Goal: Register for event/course

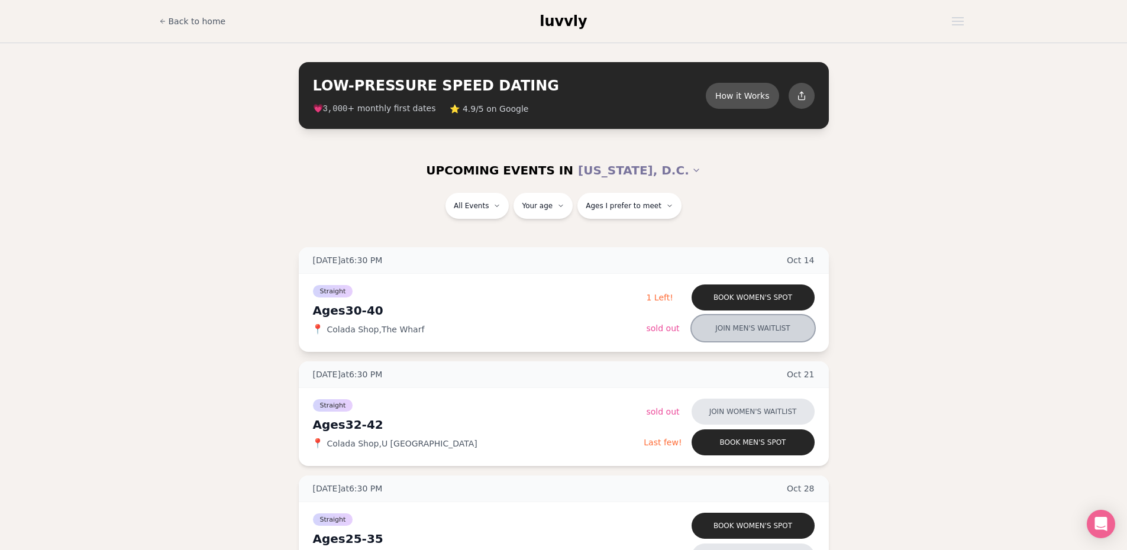
click at [755, 337] on button "Join men's waitlist" at bounding box center [753, 328] width 123 height 26
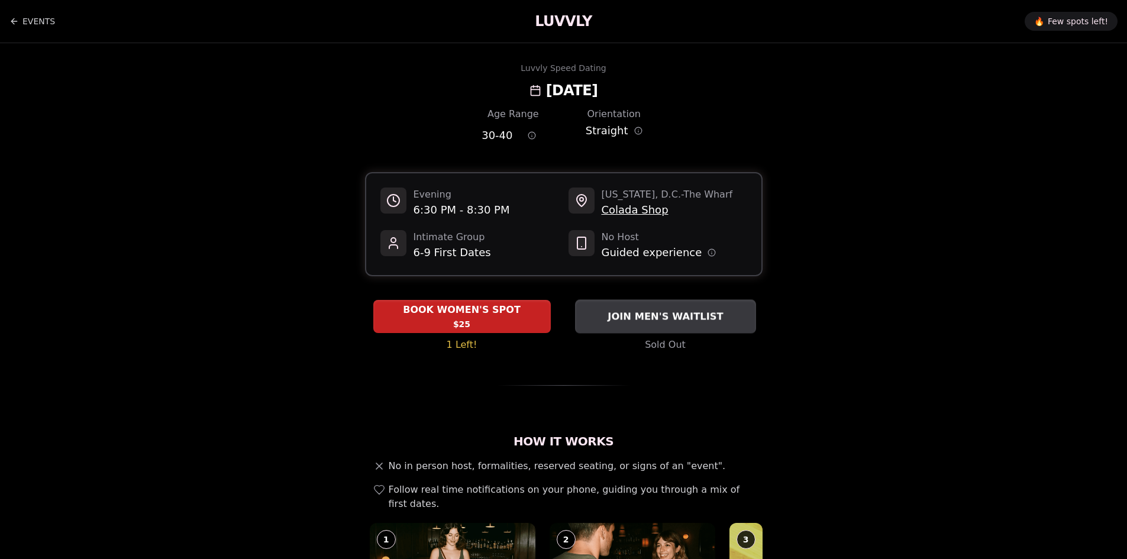
click at [650, 317] on span "JOIN MEN'S WAITLIST" at bounding box center [665, 317] width 120 height 14
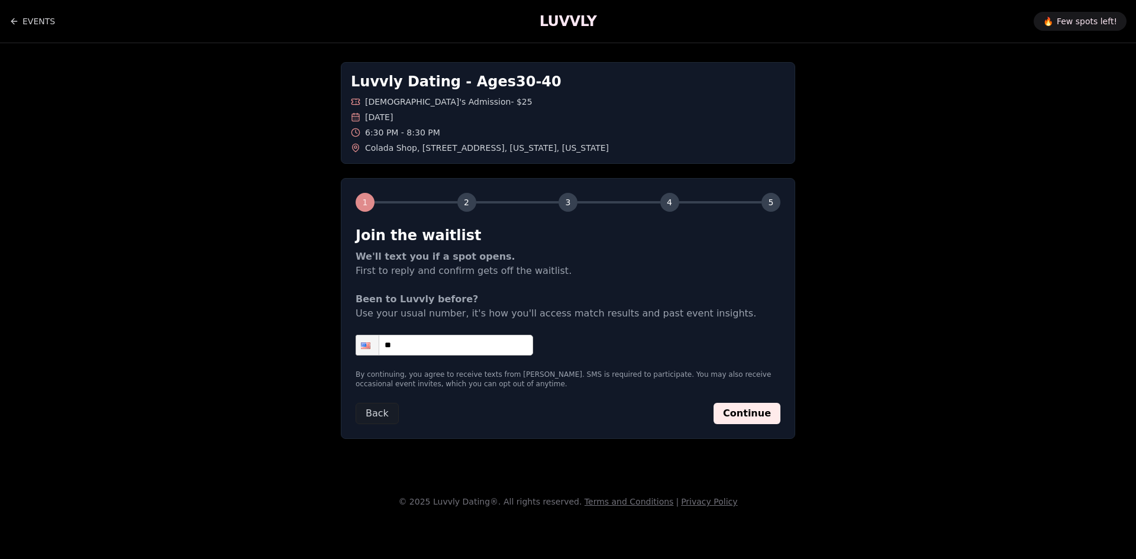
click at [406, 343] on input "**" at bounding box center [445, 345] width 178 height 21
type input "**********"
click at [748, 413] on button "Continue" at bounding box center [747, 413] width 67 height 21
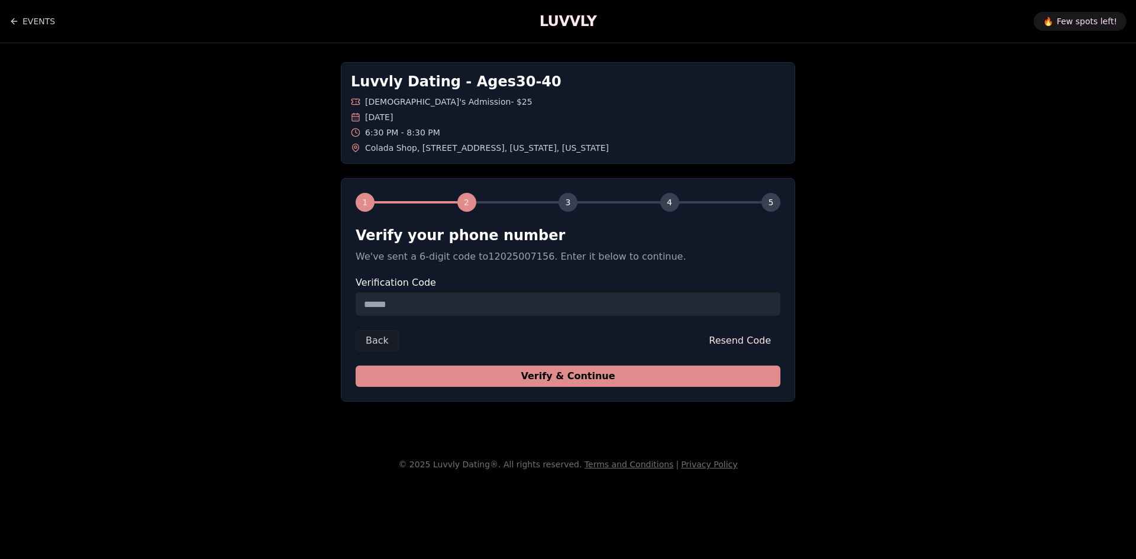
click at [556, 381] on button "Verify & Continue" at bounding box center [568, 376] width 425 height 21
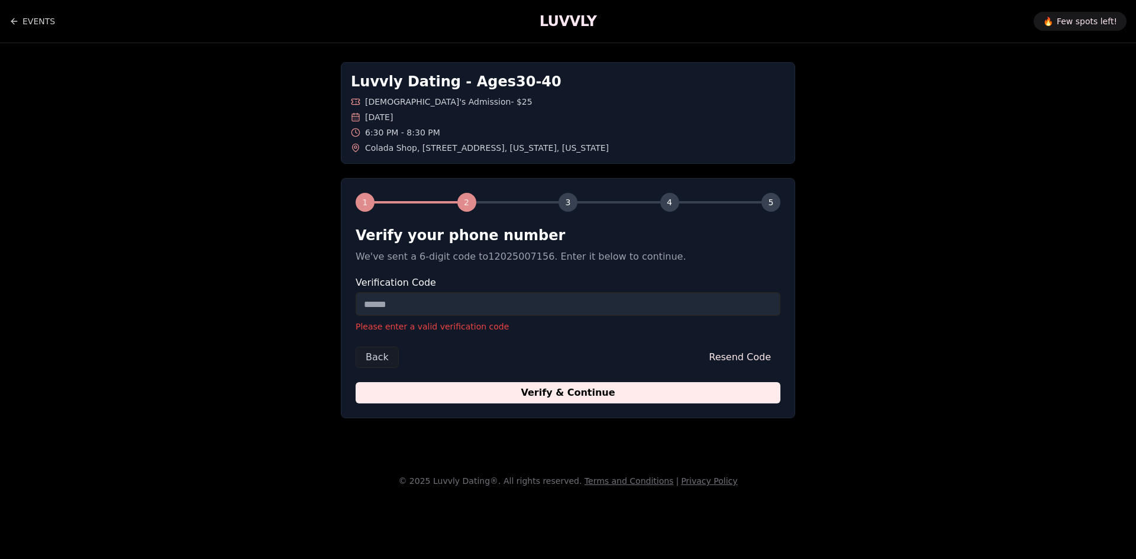
click at [445, 312] on input "Verification Code" at bounding box center [568, 304] width 425 height 24
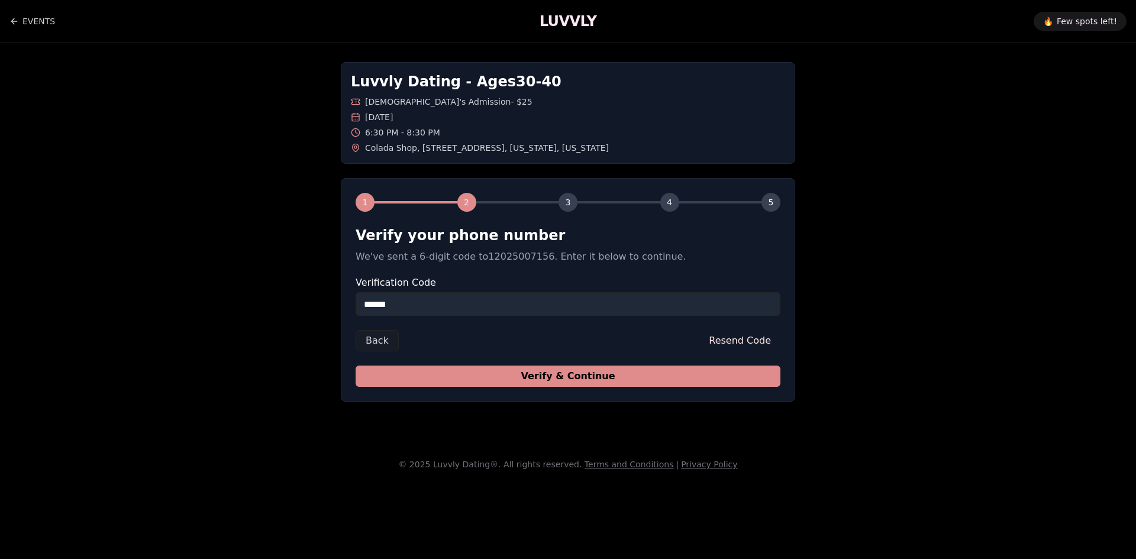
type input "******"
click at [516, 372] on button "Verify & Continue" at bounding box center [568, 376] width 425 height 21
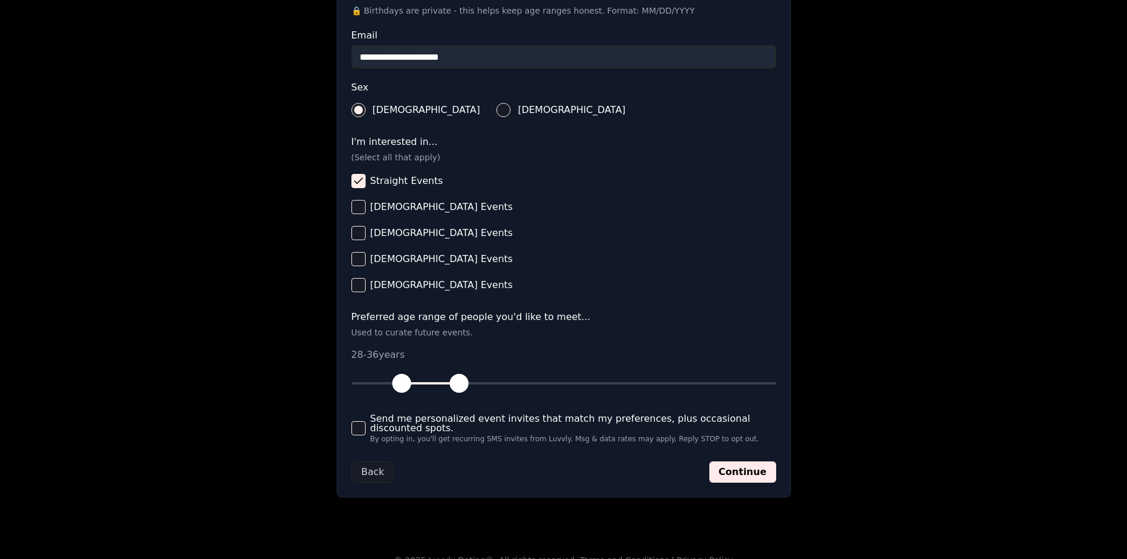
scroll to position [385, 0]
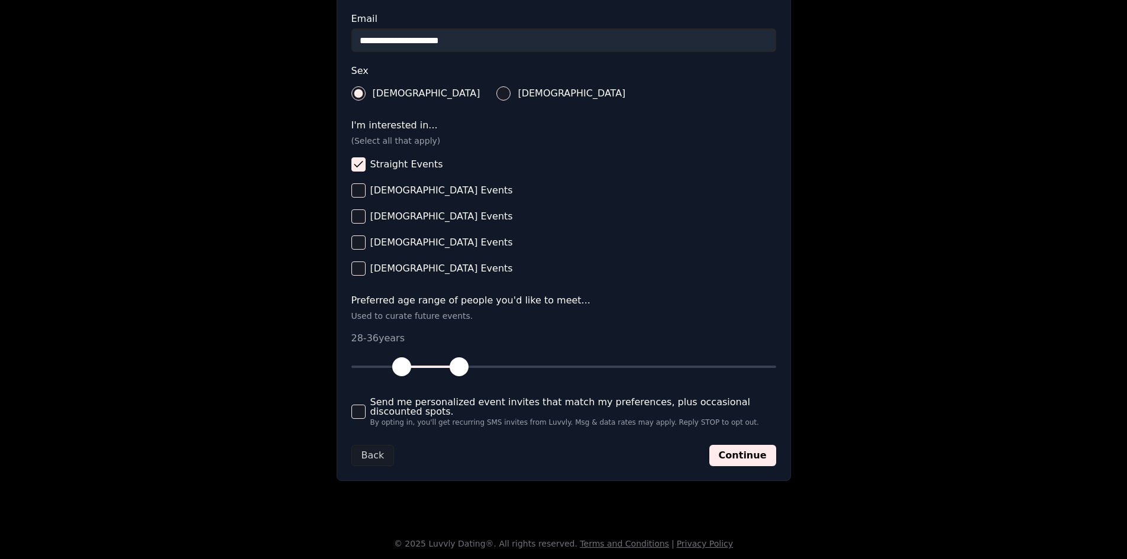
click at [346, 410] on div "**********" at bounding box center [564, 137] width 455 height 688
click at [352, 411] on button "Send me personalized event invites that match my preferences, plus occasional d…" at bounding box center [359, 412] width 14 height 14
click at [743, 449] on button "Continue" at bounding box center [743, 455] width 67 height 21
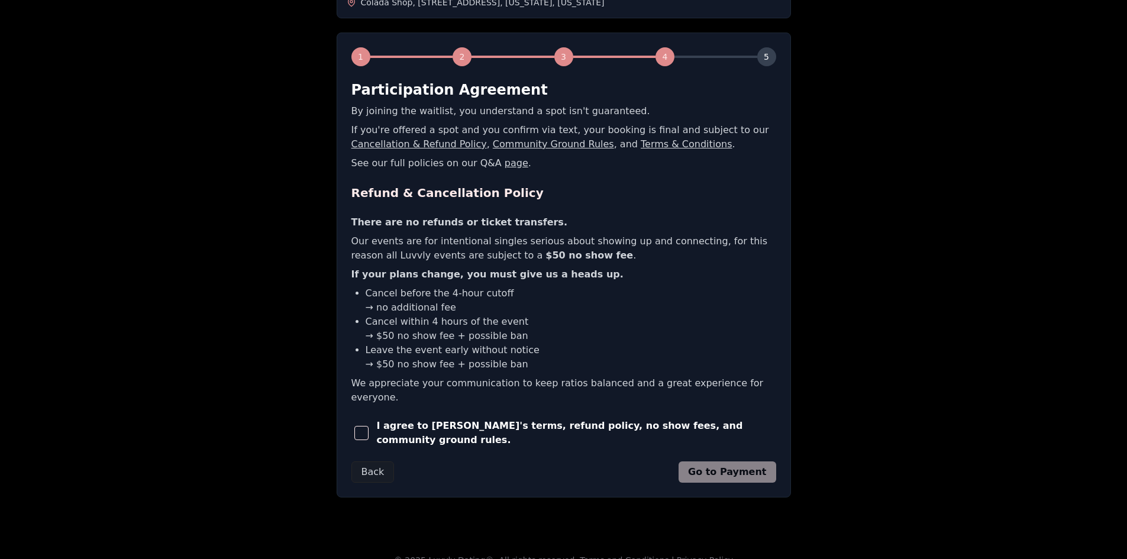
scroll to position [86, 0]
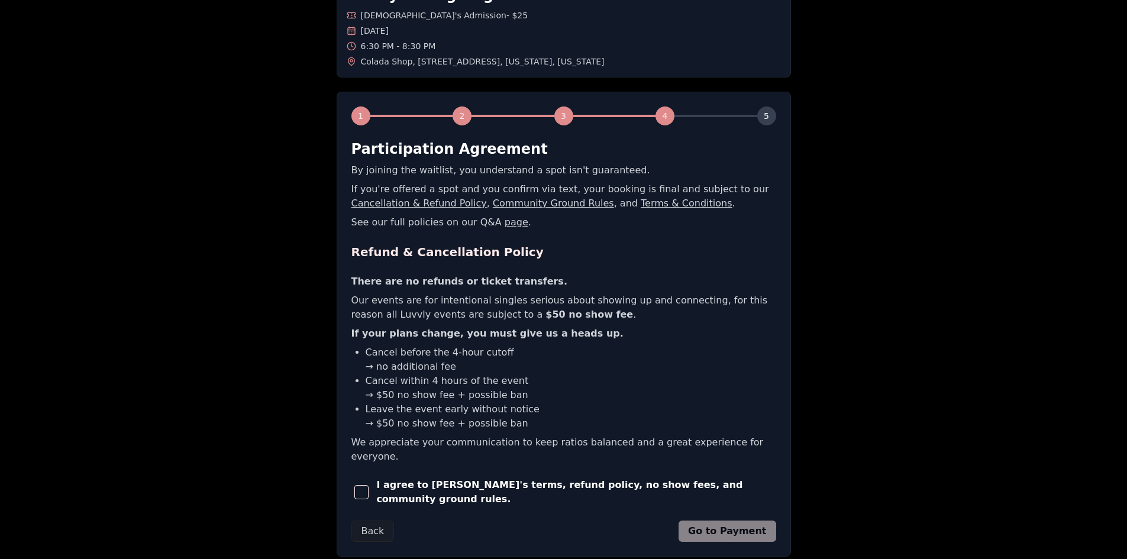
click at [366, 485] on span "button" at bounding box center [362, 492] width 14 height 14
click at [729, 521] on button "Go to Payment" at bounding box center [728, 531] width 98 height 21
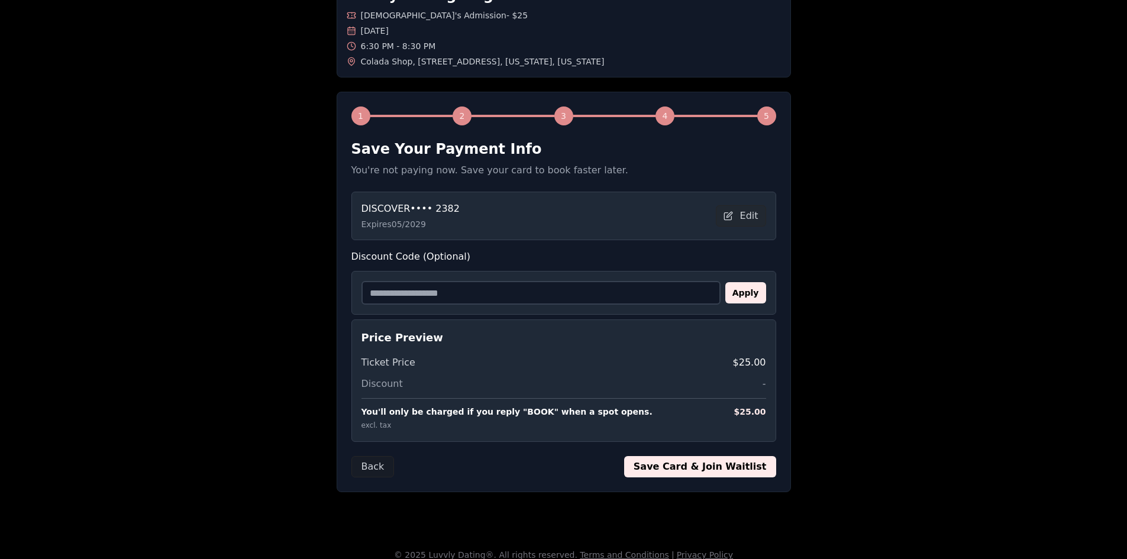
click at [467, 219] on div "DISCOVER •••• 2382 Expires [CREDIT_CARD_DATA] Edit" at bounding box center [564, 216] width 405 height 28
click at [734, 212] on button "Edit" at bounding box center [741, 215] width 50 height 21
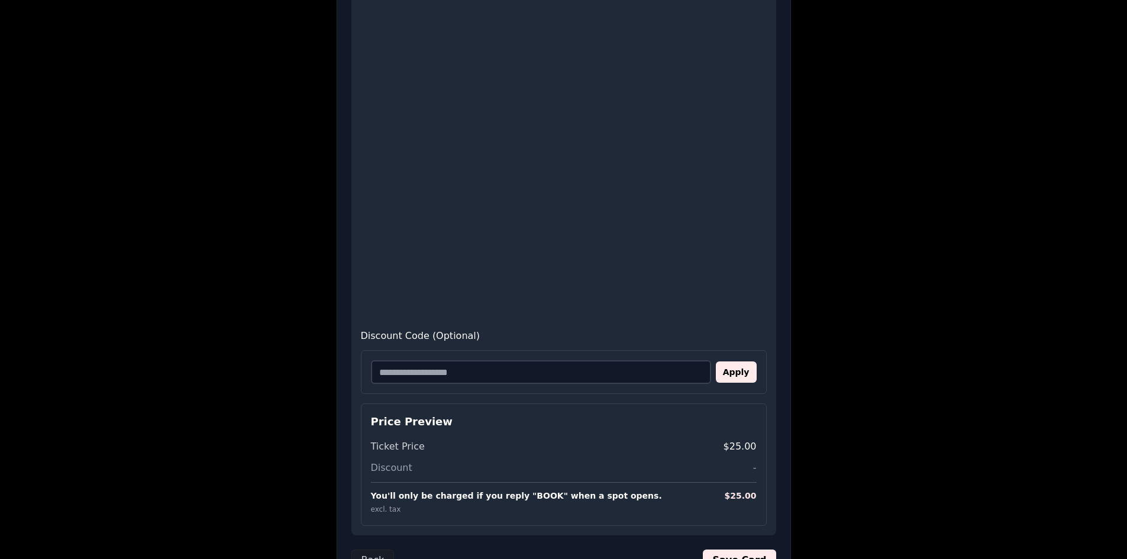
scroll to position [473, 0]
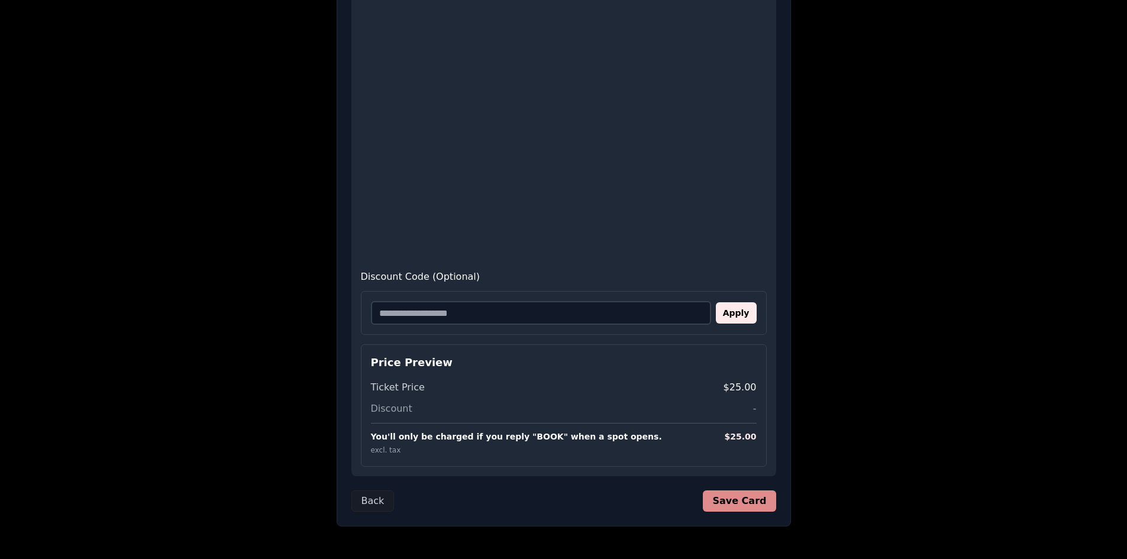
click at [734, 504] on button "Save Card" at bounding box center [739, 501] width 73 height 21
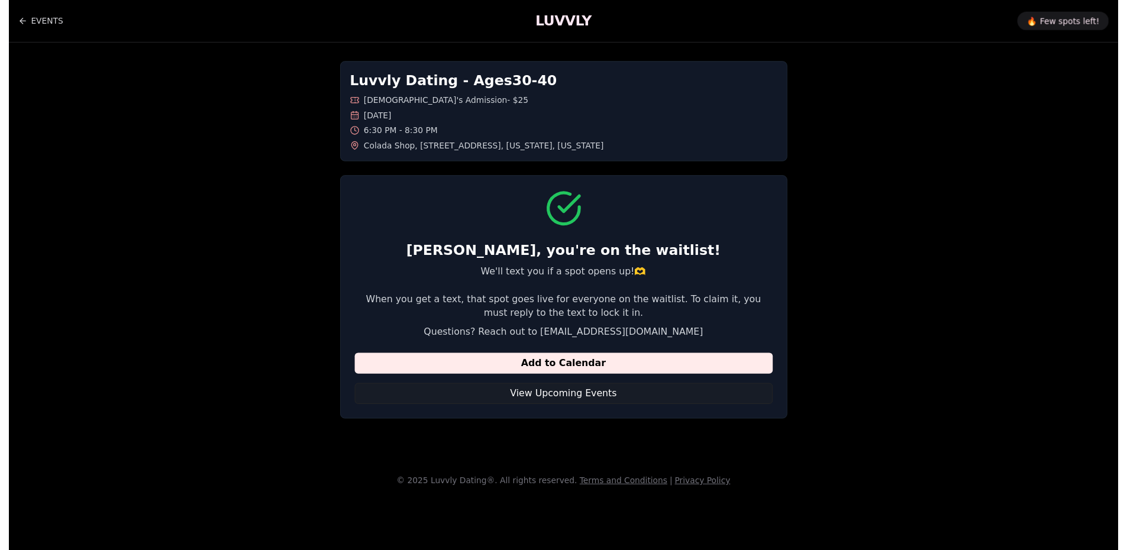
scroll to position [0, 0]
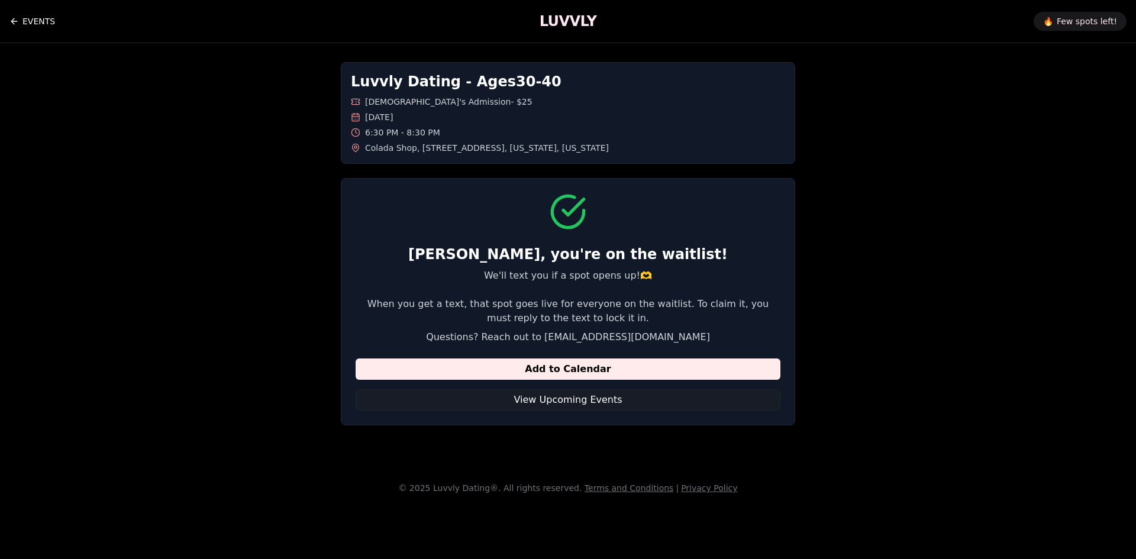
click at [17, 20] on icon "Back to events" at bounding box center [13, 21] width 9 height 9
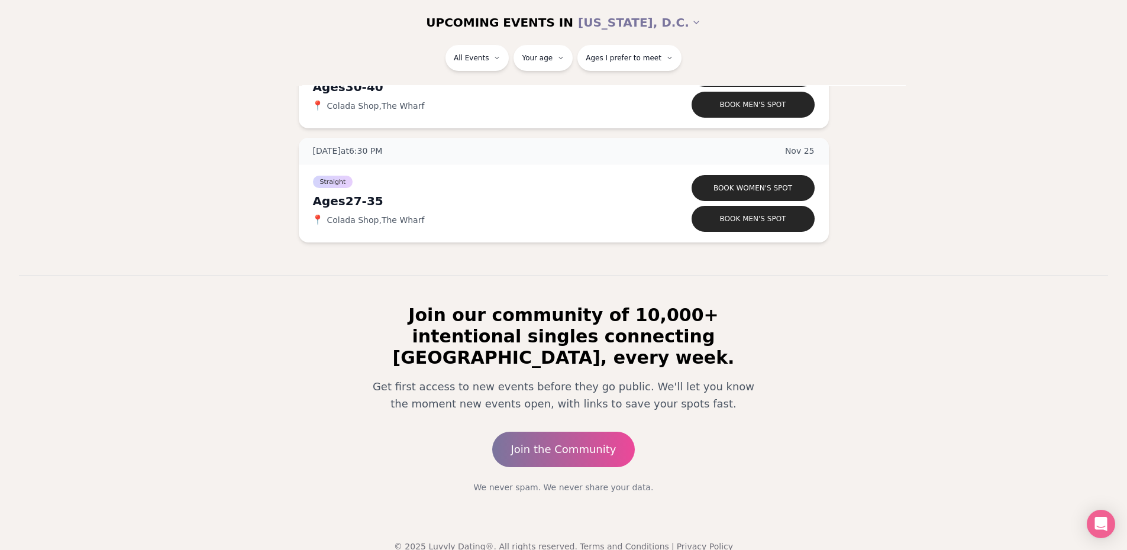
scroll to position [321, 0]
